Goal: Find specific page/section: Find specific page/section

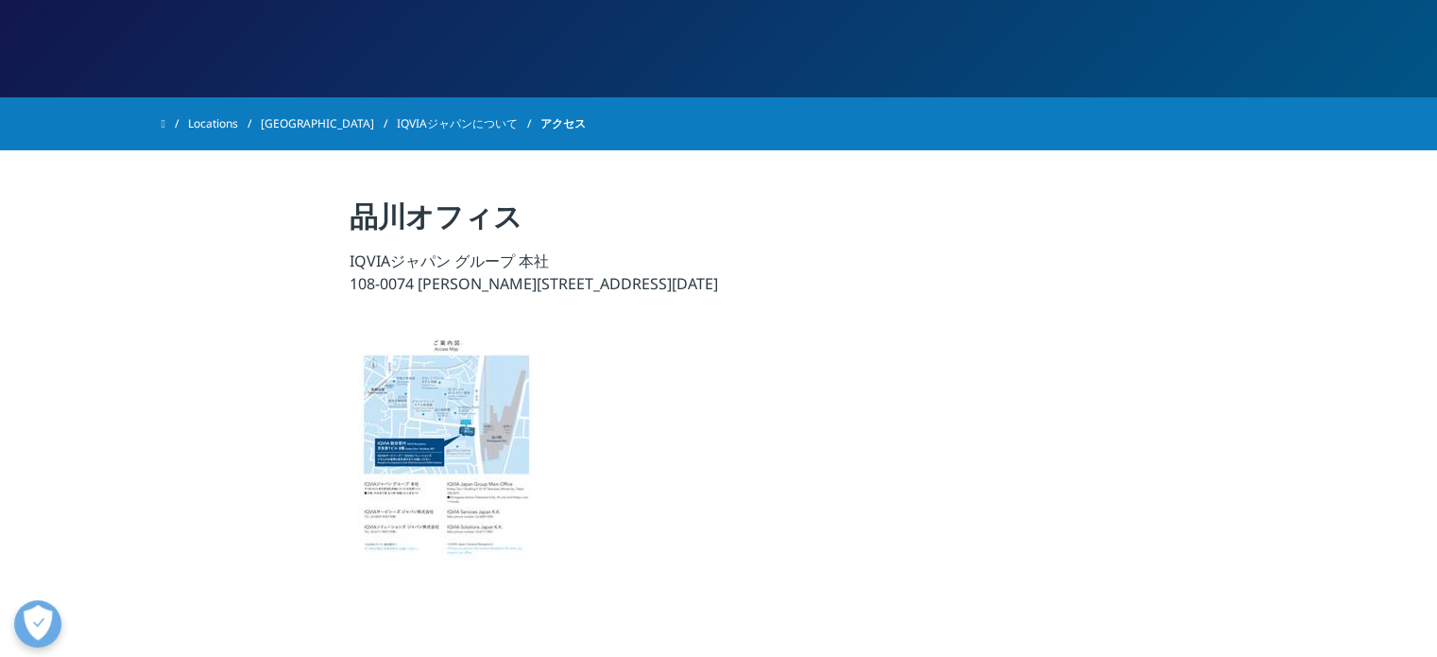
scroll to position [283, 0]
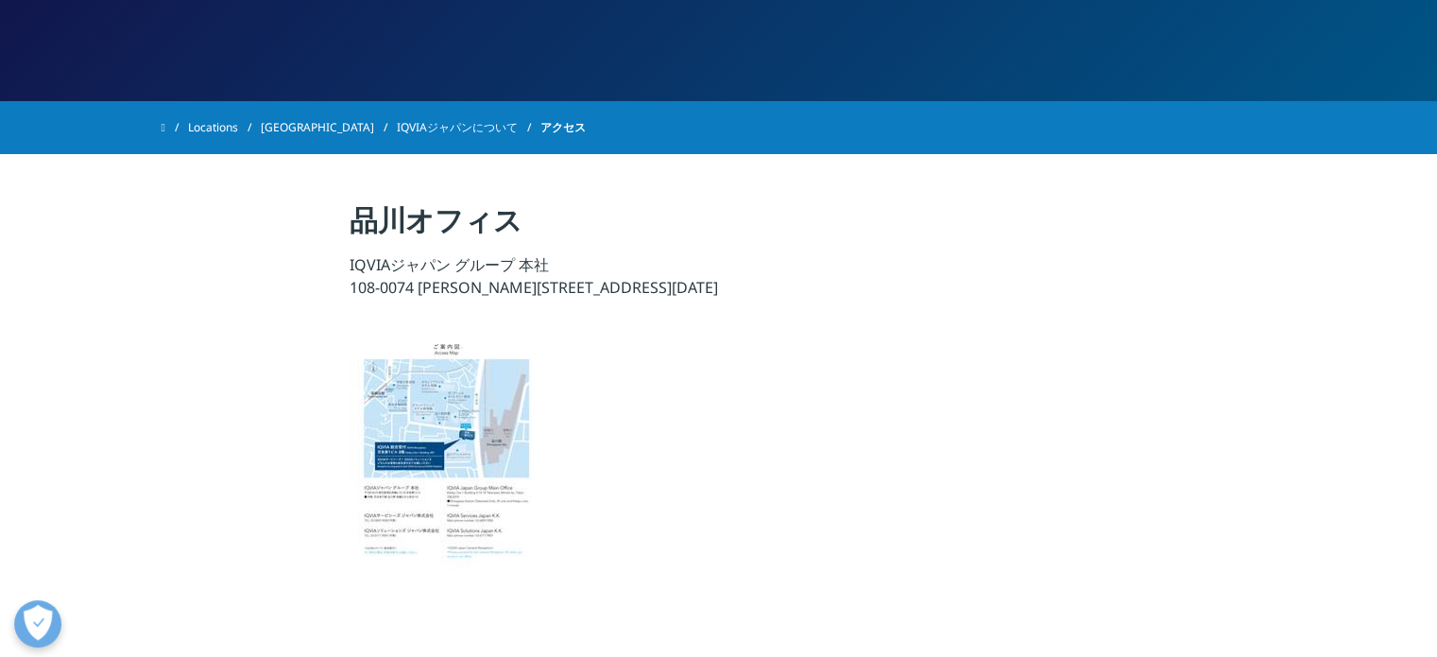
click at [397, 131] on link "IQVIAジャパンについて" at bounding box center [469, 128] width 144 height 34
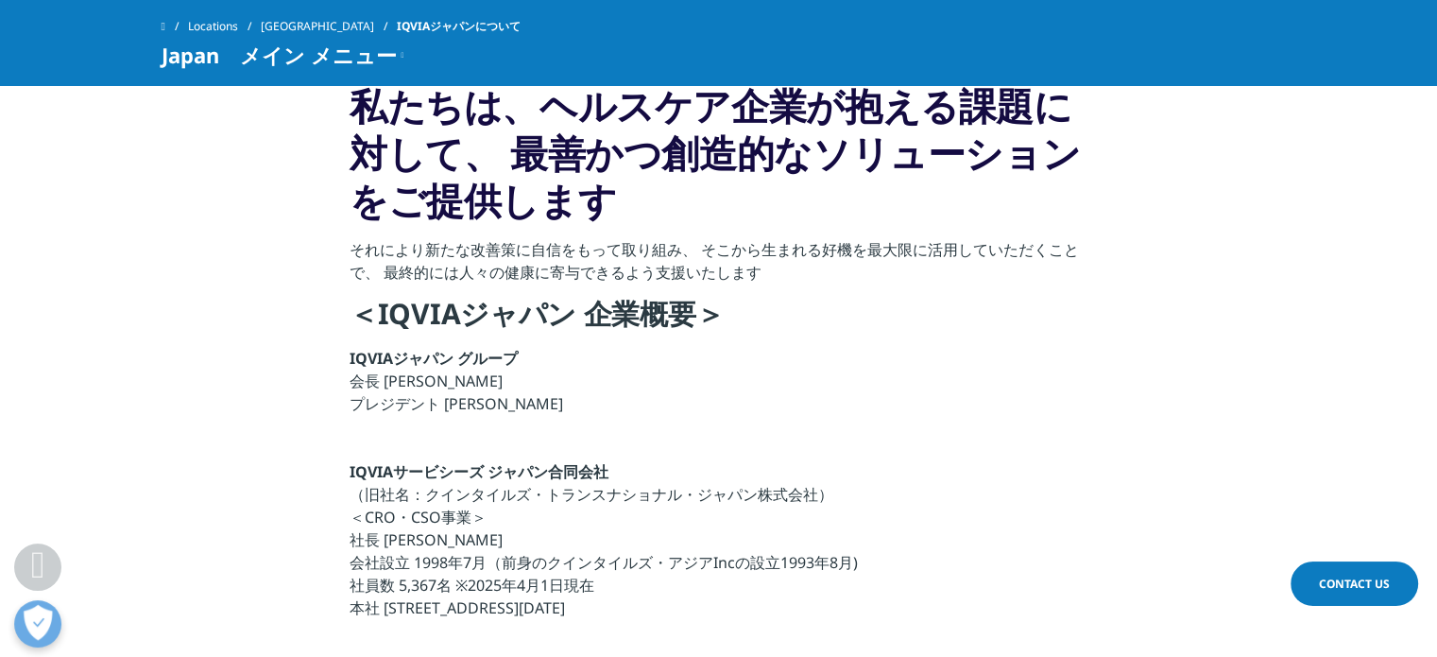
scroll to position [567, 0]
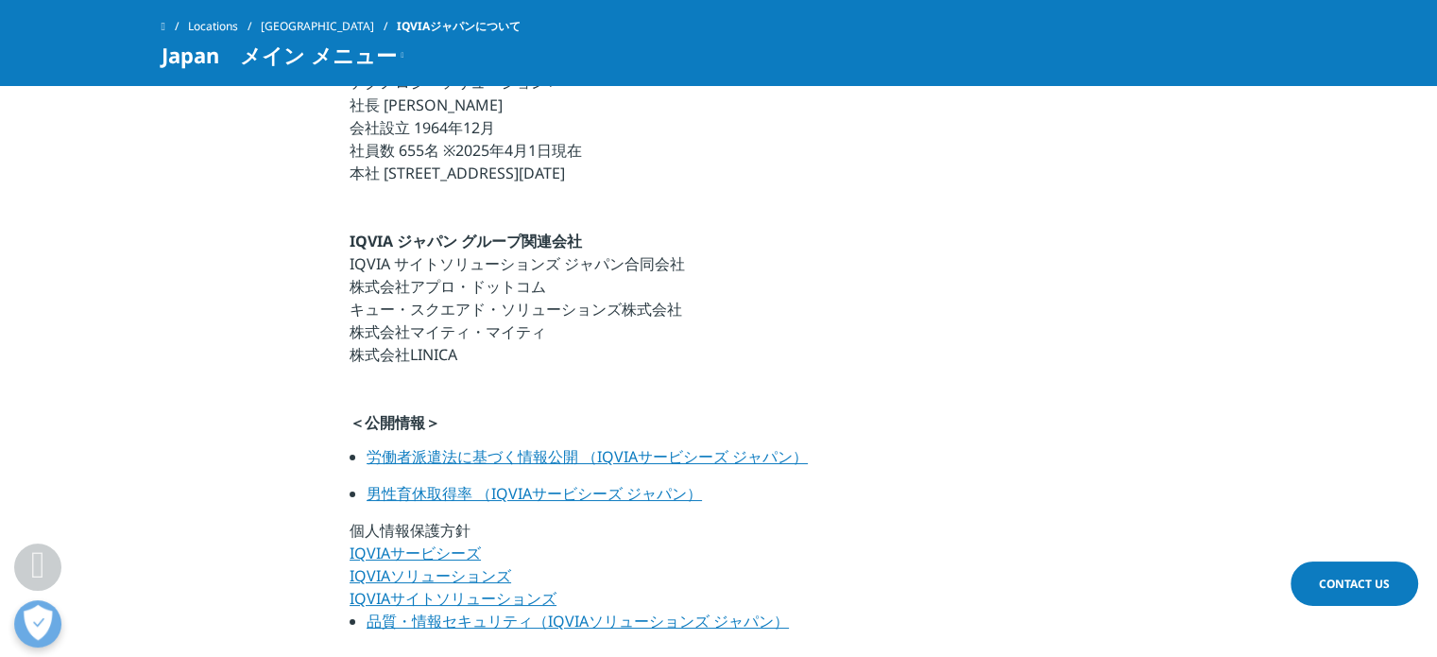
scroll to position [1134, 0]
